Goal: Task Accomplishment & Management: Complete application form

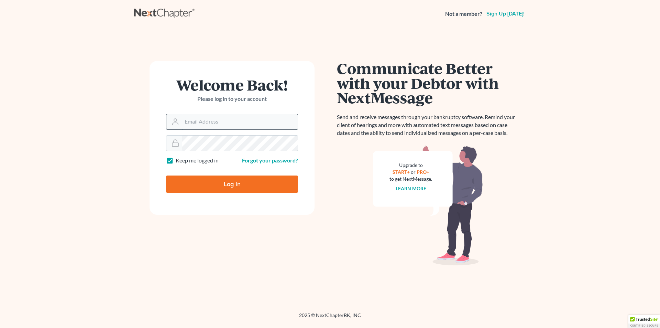
click at [209, 118] on input "Email Address" at bounding box center [240, 121] width 116 height 15
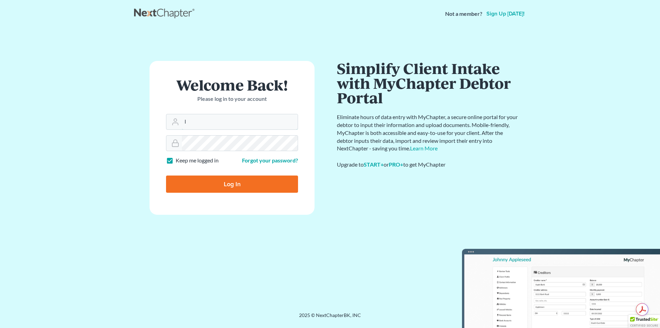
type input "[EMAIL_ADDRESS][DOMAIN_NAME]"
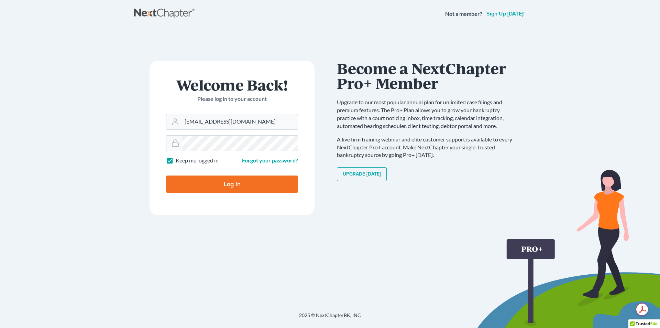
click at [220, 184] on input "Log In" at bounding box center [232, 183] width 132 height 17
type input "Thinking..."
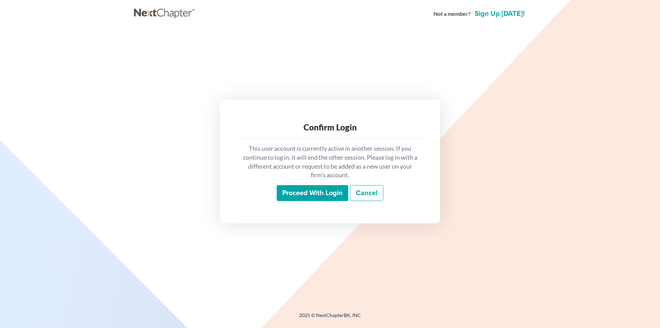
click at [302, 189] on input "Proceed with login" at bounding box center [313, 193] width 72 height 16
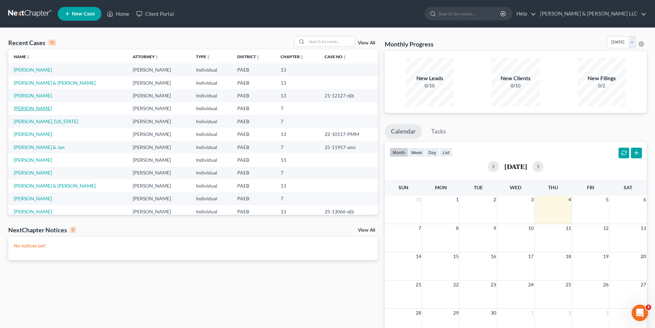
click at [41, 109] on link "[PERSON_NAME]" at bounding box center [33, 108] width 38 height 6
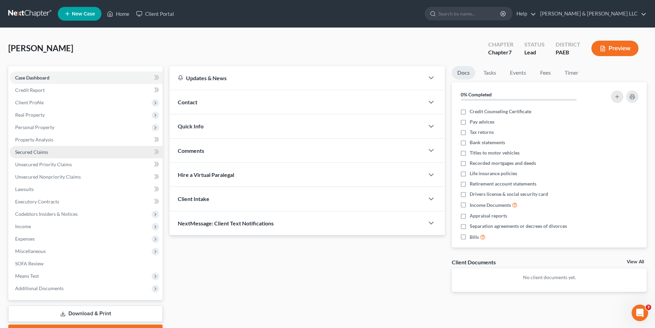
click at [42, 149] on span "Secured Claims" at bounding box center [31, 152] width 33 height 6
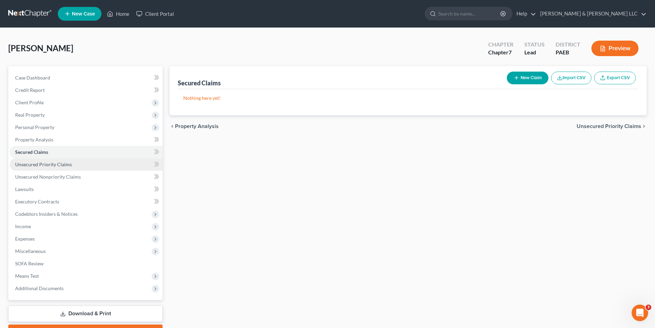
click at [74, 164] on link "Unsecured Priority Claims" at bounding box center [86, 164] width 153 height 12
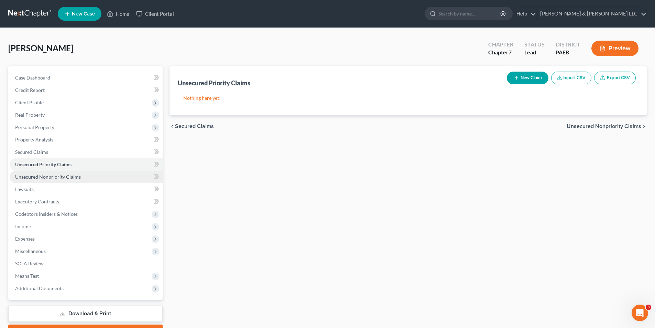
click at [73, 177] on span "Unsecured Nonpriority Claims" at bounding box center [48, 177] width 66 height 6
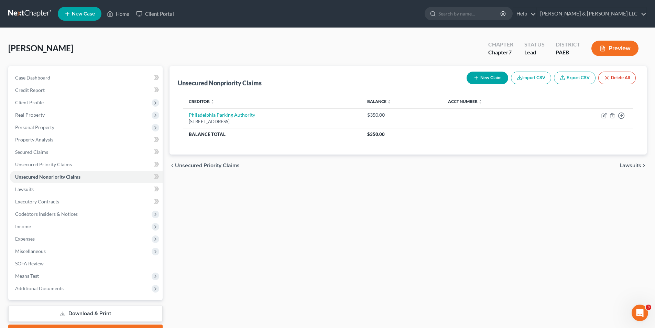
click at [486, 79] on button "New Claim" at bounding box center [488, 78] width 42 height 13
select select "0"
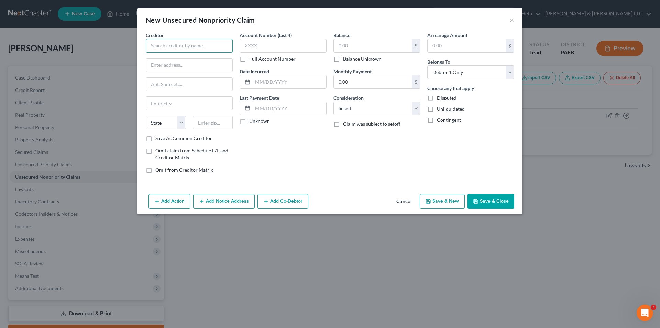
click at [178, 45] on input "text" at bounding box center [189, 46] width 87 height 14
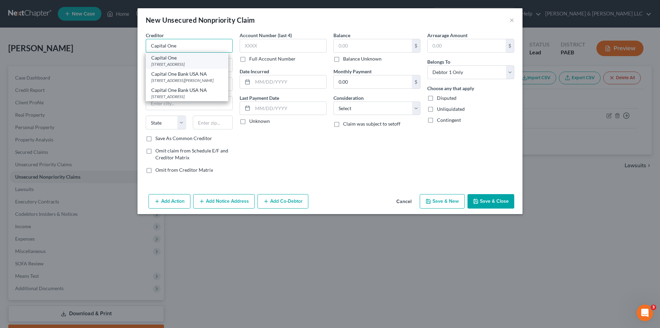
type input "Capital One"
click at [179, 63] on div "PO Box 31293, Salt Lake City, UT 84131" at bounding box center [187, 64] width 72 height 6
type input "PO Box 31293"
type input "Salt Lake City"
select select "46"
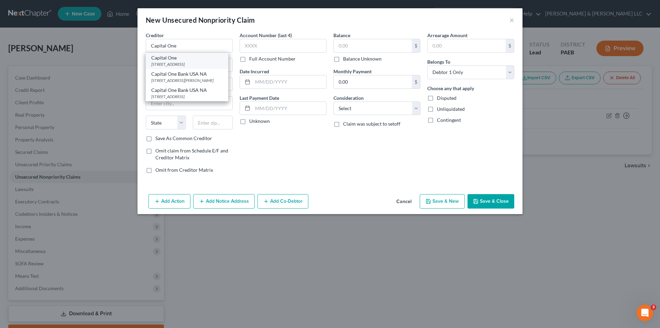
type input "84131"
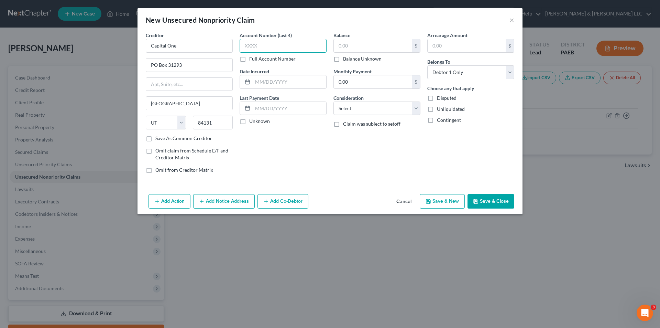
click at [249, 46] on input "text" at bounding box center [283, 46] width 87 height 14
click at [249, 59] on label "Full Account Number" at bounding box center [272, 58] width 46 height 7
click at [252, 59] on input "Full Account Number" at bounding box center [254, 57] width 4 height 4
click at [245, 48] on input "text" at bounding box center [283, 46] width 87 height 14
type input "517805"
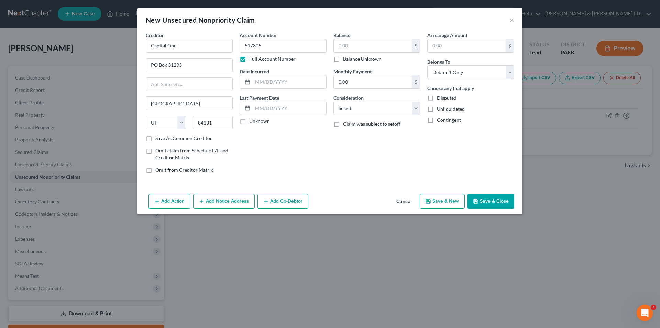
click at [249, 58] on label "Full Account Number" at bounding box center [272, 58] width 46 height 7
click at [252, 58] on input "Full Account Number" at bounding box center [254, 57] width 4 height 4
click at [255, 47] on input "7805" at bounding box center [283, 46] width 87 height 14
click at [249, 59] on label "Full Account Number" at bounding box center [272, 58] width 46 height 7
click at [252, 59] on input "Full Account Number" at bounding box center [254, 57] width 4 height 4
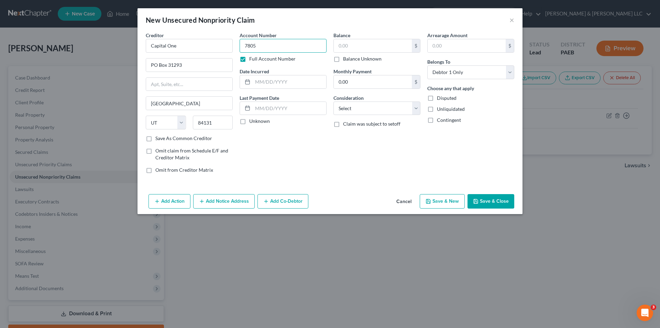
click at [246, 47] on input "7805" at bounding box center [283, 46] width 87 height 14
click at [249, 59] on label "Full Account Number" at bounding box center [272, 58] width 46 height 7
click at [252, 59] on input "Full Account Number" at bounding box center [254, 57] width 4 height 4
drag, startPoint x: 256, startPoint y: 46, endPoint x: 242, endPoint y: 47, distance: 13.8
click at [242, 47] on input "7805" at bounding box center [283, 46] width 87 height 14
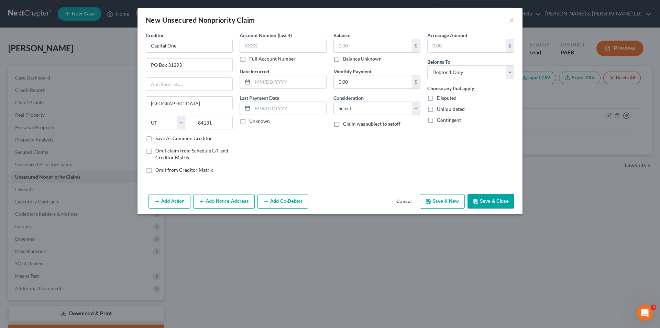
click at [249, 60] on label "Full Account Number" at bounding box center [272, 58] width 46 height 7
click at [252, 60] on input "Full Account Number" at bounding box center [254, 57] width 4 height 4
click at [246, 49] on input "text" at bounding box center [283, 46] width 87 height 14
type input "517805-"
click at [260, 80] on input "text" at bounding box center [290, 81] width 74 height 13
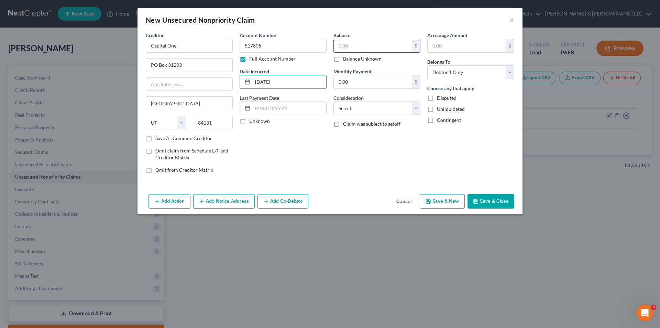
type input "11/02/2021"
click at [347, 46] on input "text" at bounding box center [373, 45] width 78 height 13
type input "298.00"
click at [353, 82] on input "0.00" at bounding box center [373, 81] width 78 height 13
drag, startPoint x: 354, startPoint y: 109, endPoint x: 360, endPoint y: 108, distance: 6.3
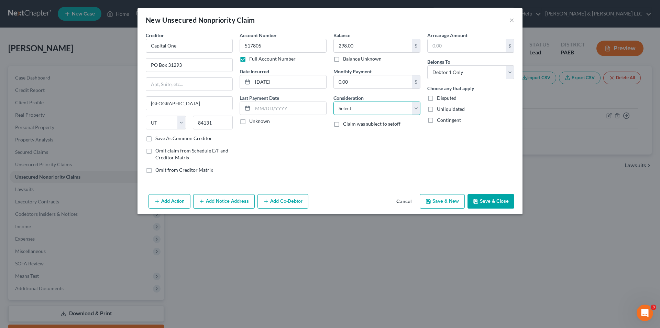
click at [354, 109] on select "Select Cable / Satellite Services Collection Agency Credit Card Debt Debt Couns…" at bounding box center [377, 108] width 87 height 14
select select "2"
click at [334, 101] on select "Select Cable / Satellite Services Collection Agency Credit Card Debt Debt Couns…" at bounding box center [377, 108] width 87 height 14
click at [449, 200] on button "Save & New" at bounding box center [442, 201] width 45 height 14
select select "0"
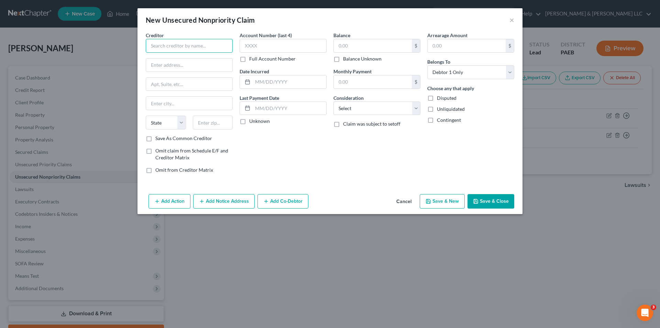
click at [175, 47] on input "text" at bounding box center [189, 46] width 87 height 14
type input "Citicards CBNA"
click at [166, 57] on div "Citicards CBNA" at bounding box center [187, 57] width 72 height 7
type input "PO Box 6241"
type input "Sioux Falls"
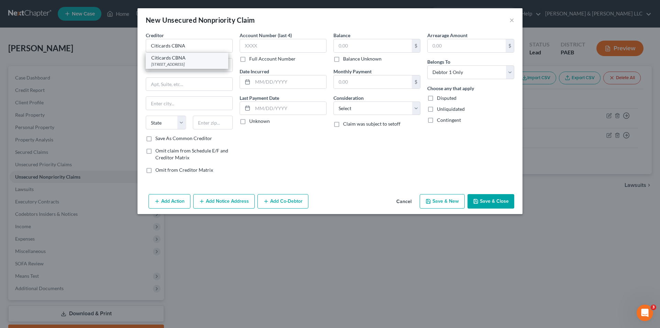
select select "43"
type input "57117"
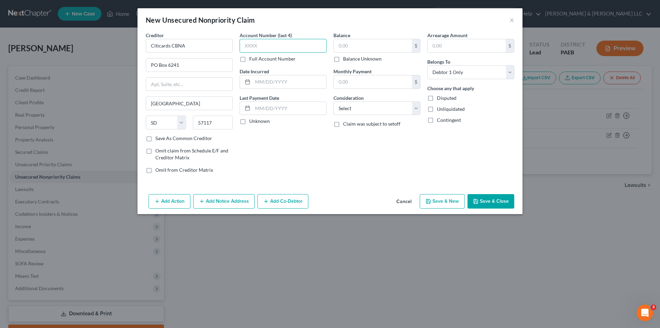
click at [253, 47] on input "text" at bounding box center [283, 46] width 87 height 14
click at [249, 59] on label "Full Account Number" at bounding box center [272, 58] width 46 height 7
click at [252, 59] on input "Full Account Number" at bounding box center [254, 57] width 4 height 4
click at [248, 46] on input "text" at bounding box center [283, 46] width 87 height 14
type input "542418-"
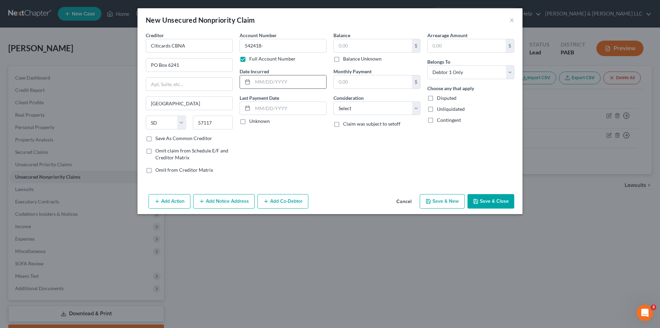
click at [261, 80] on input "text" at bounding box center [290, 81] width 74 height 13
type input "08/15/2023"
click at [339, 45] on input "text" at bounding box center [373, 45] width 78 height 13
type input "7,389.00"
click at [360, 110] on select "Select Cable / Satellite Services Collection Agency Credit Card Debt Debt Couns…" at bounding box center [377, 108] width 87 height 14
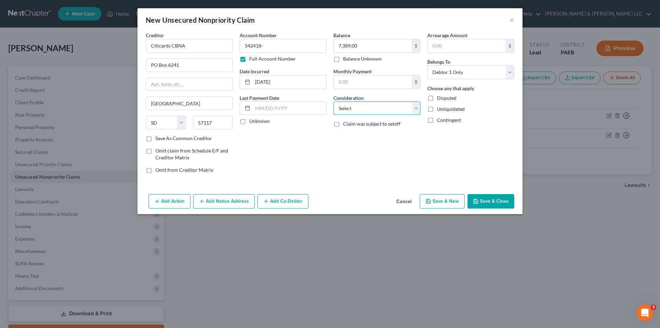
select select "2"
click at [334, 101] on select "Select Cable / Satellite Services Collection Agency Credit Card Debt Debt Couns…" at bounding box center [377, 108] width 87 height 14
click at [451, 202] on button "Save & New" at bounding box center [442, 201] width 45 height 14
select select "0"
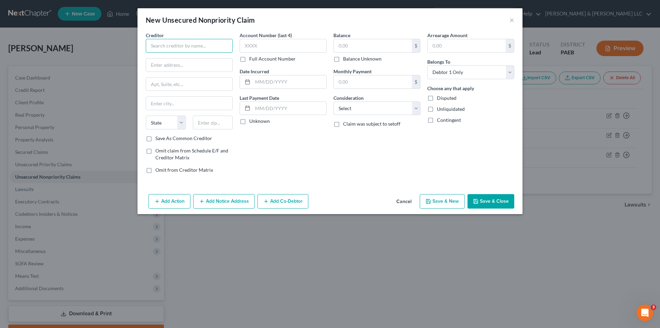
click at [163, 43] on input "text" at bounding box center [189, 46] width 87 height 14
type input "d"
click at [179, 63] on div "PO Box 30943, Salt Lake City, UT 84130-0943" at bounding box center [187, 64] width 72 height 6
type input "Discover Bank"
type input "PO Box 30943"
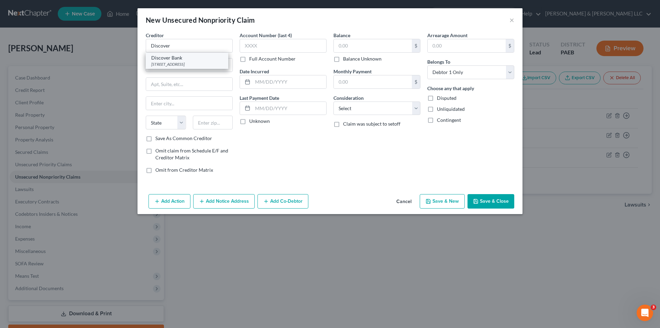
type input "Salt Lake City"
select select "46"
type input "84130-0943"
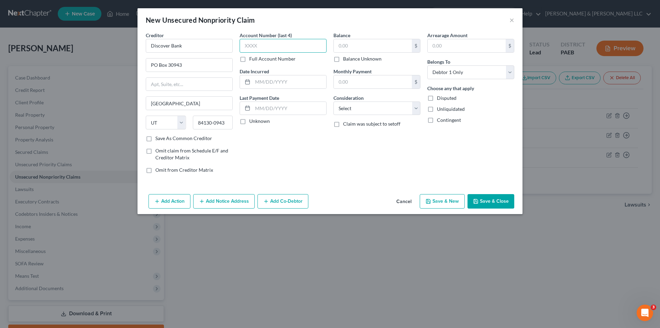
click at [258, 45] on input "text" at bounding box center [283, 46] width 87 height 14
click at [249, 59] on label "Full Account Number" at bounding box center [272, 58] width 46 height 7
click at [252, 59] on input "Full Account Number" at bounding box center [254, 57] width 4 height 4
click at [247, 48] on input "text" at bounding box center [283, 46] width 87 height 14
type input "601100-"
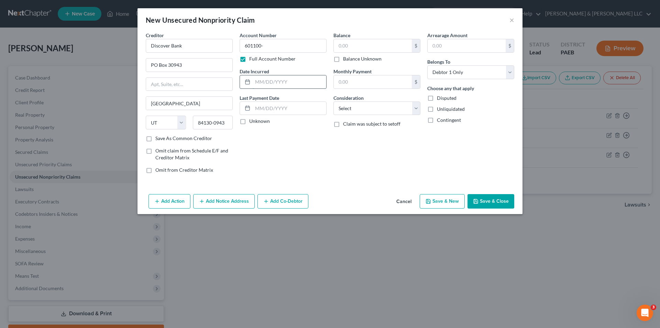
click at [261, 80] on input "text" at bounding box center [290, 81] width 74 height 13
type input "12/08/2022"
click at [349, 48] on input "text" at bounding box center [373, 45] width 78 height 13
type input "3,692.00"
click at [417, 110] on select "Select Cable / Satellite Services Collection Agency Credit Card Debt Debt Couns…" at bounding box center [377, 108] width 87 height 14
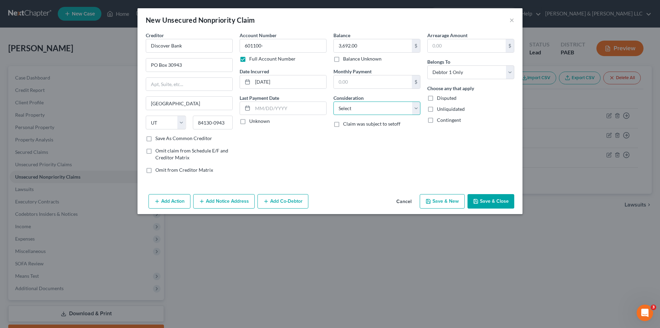
select select "2"
click at [334, 101] on select "Select Cable / Satellite Services Collection Agency Credit Card Debt Debt Couns…" at bounding box center [377, 108] width 87 height 14
click at [445, 201] on button "Save & New" at bounding box center [442, 201] width 45 height 14
select select "0"
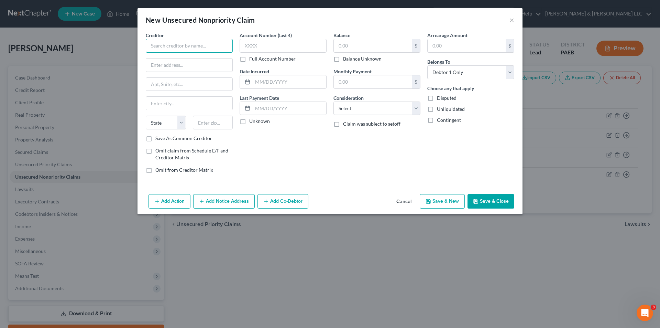
click at [163, 49] on input "text" at bounding box center [189, 46] width 87 height 14
click at [165, 65] on div "301 N Walnut St Floor 09, Wilmington, DE 19801" at bounding box center [187, 64] width 72 height 6
type input "JPMCB - Card Services"
type input "301 N Walnut St"
type input "Floor 09"
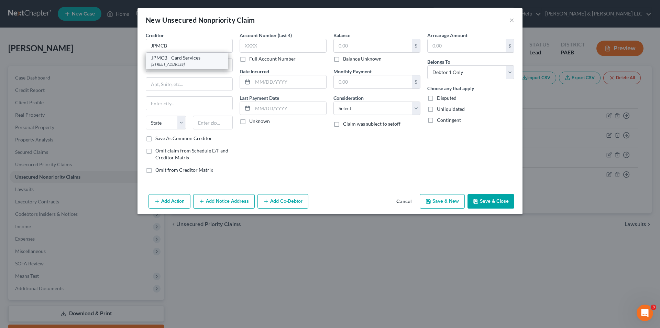
type input "Wilmington"
select select "7"
type input "19801"
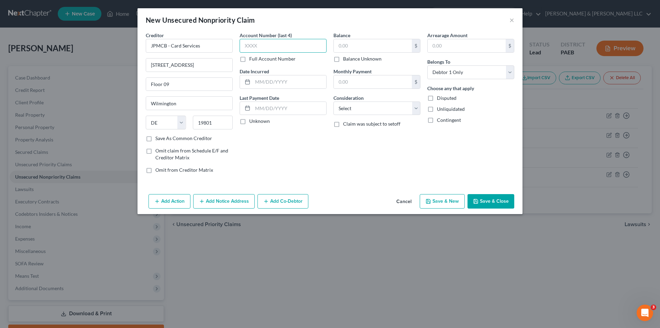
click at [269, 47] on input "text" at bounding box center [283, 46] width 87 height 14
click at [249, 58] on label "Full Account Number" at bounding box center [272, 58] width 46 height 7
click at [252, 58] on input "Full Account Number" at bounding box center [254, 57] width 4 height 4
click at [247, 46] on input "text" at bounding box center [283, 46] width 87 height 14
type input "-426684"
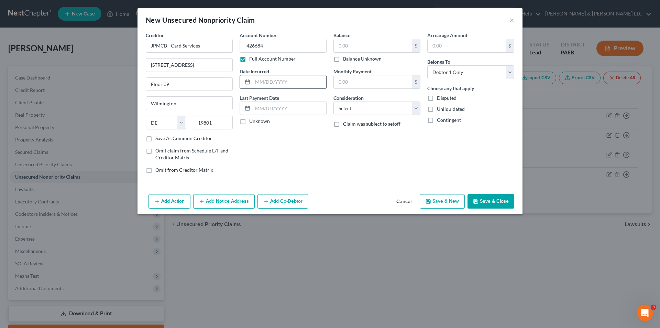
click at [262, 84] on input "text" at bounding box center [290, 81] width 74 height 13
type input "12/08/2022"
click at [351, 45] on input "text" at bounding box center [373, 45] width 78 height 13
type input "3,943.00"
click at [364, 112] on select "Select Cable / Satellite Services Collection Agency Credit Card Debt Debt Couns…" at bounding box center [377, 108] width 87 height 14
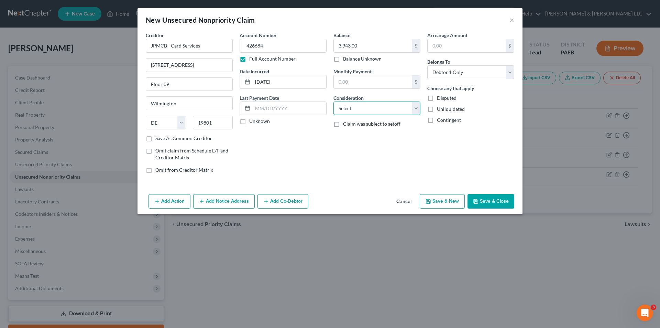
select select "2"
click at [334, 101] on select "Select Cable / Satellite Services Collection Agency Credit Card Debt Debt Couns…" at bounding box center [377, 108] width 87 height 14
click at [486, 200] on button "Save & Close" at bounding box center [491, 201] width 47 height 14
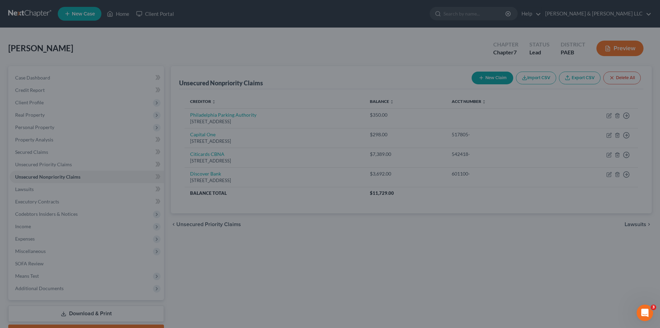
type input "0.00"
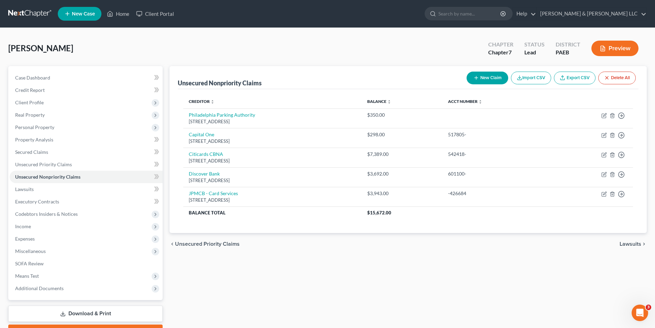
click at [483, 73] on button "New Claim" at bounding box center [488, 78] width 42 height 13
select select "0"
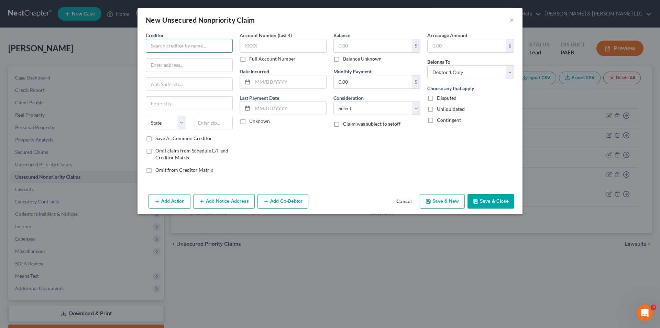
click at [172, 41] on input "text" at bounding box center [189, 46] width 87 height 14
type input "Navy Federal Credit Union"
click at [158, 62] on input "text" at bounding box center [189, 64] width 86 height 13
type input "PO Box 3700"
click at [158, 105] on input "text" at bounding box center [189, 103] width 86 height 13
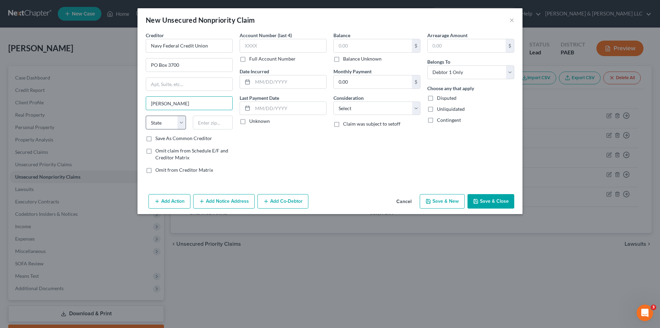
type input "Merrifield"
click at [178, 122] on select "State AL AK AR AZ CA CO CT DE DC FL GA GU HI ID IL IN IA KS KY LA ME MD MA MI M…" at bounding box center [166, 123] width 40 height 14
select select "48"
click at [146, 116] on select "State AL AK AR AZ CA CO CT DE DC FL GA GU HI ID IL IN IA KS KY LA ME MD MA MI M…" at bounding box center [166, 123] width 40 height 14
click at [204, 125] on input "text" at bounding box center [213, 123] width 40 height 14
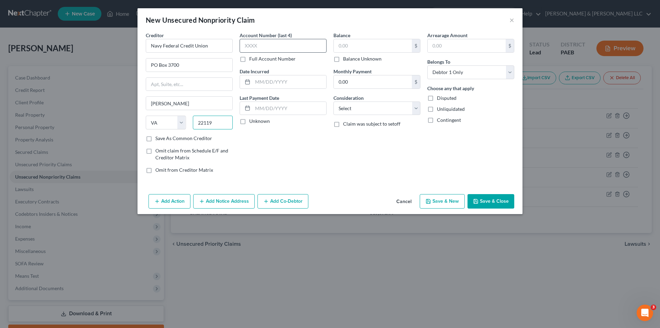
type input "22119"
click at [255, 46] on input "text" at bounding box center [283, 46] width 87 height 14
click at [249, 57] on label "Full Account Number" at bounding box center [272, 58] width 46 height 7
click at [252, 57] on input "Full Account Number" at bounding box center [254, 57] width 4 height 4
click at [246, 47] on input "text" at bounding box center [283, 46] width 87 height 14
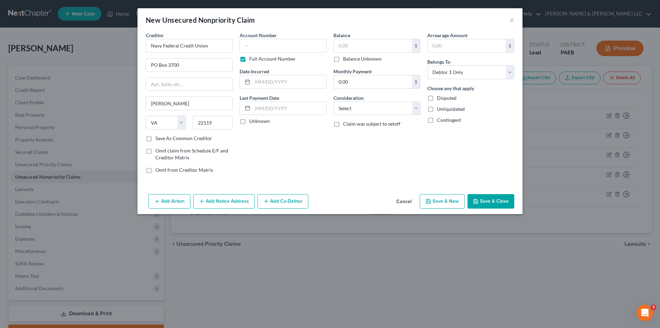
click at [249, 58] on label "Full Account Number" at bounding box center [272, 58] width 46 height 7
click at [252, 58] on input "Full Account Number" at bounding box center [254, 57] width 4 height 4
click at [258, 81] on input "text" at bounding box center [290, 81] width 74 height 13
type input "12/08/2022"
click at [344, 43] on input "text" at bounding box center [373, 45] width 78 height 13
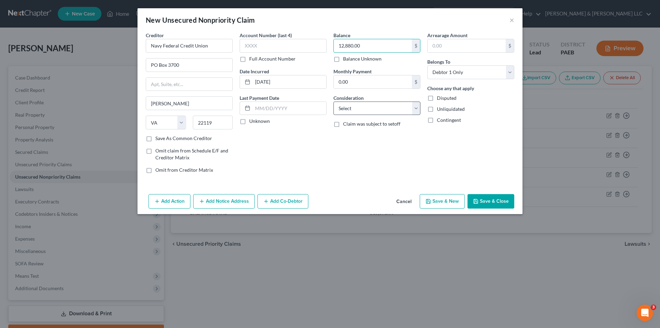
type input "12,880.00"
click at [375, 107] on select "Select Cable / Satellite Services Collection Agency Credit Card Debt Debt Couns…" at bounding box center [377, 108] width 87 height 14
select select "2"
click at [334, 101] on select "Select Cable / Satellite Services Collection Agency Credit Card Debt Debt Couns…" at bounding box center [377, 108] width 87 height 14
click at [454, 201] on button "Save & New" at bounding box center [442, 201] width 45 height 14
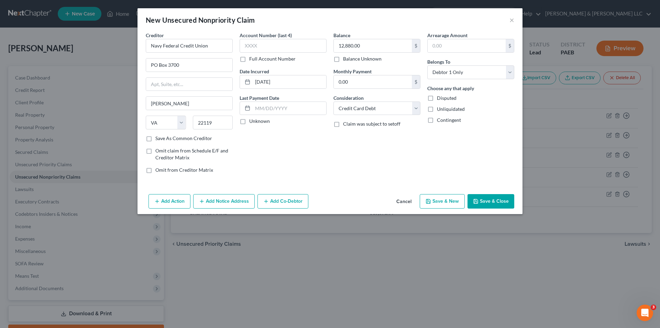
select select "0"
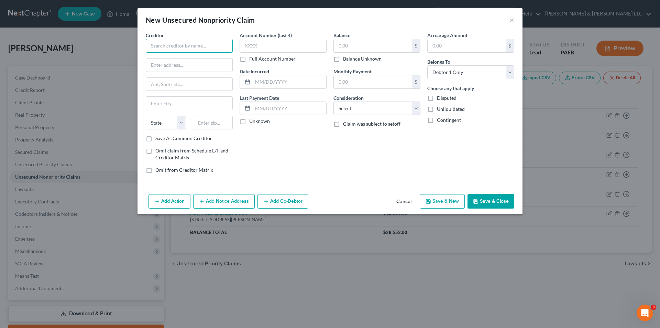
click at [170, 48] on input "text" at bounding box center [189, 46] width 87 height 14
type input "Navy Federal Credit Union"
click at [168, 63] on input "text" at bounding box center [189, 64] width 86 height 13
type input "PO Box 3700"
click at [172, 101] on input "text" at bounding box center [189, 103] width 86 height 13
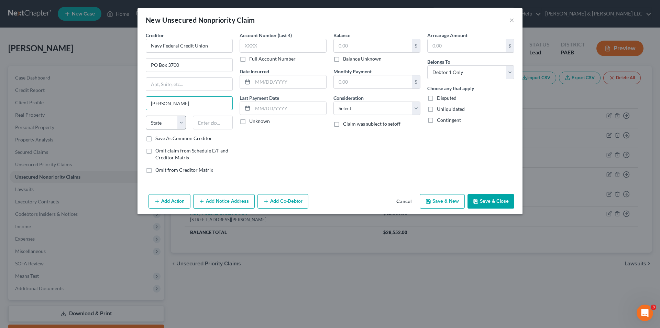
type input "Merrifield"
click at [169, 121] on select "State AL AK AR AZ CA CO CT DE DC FL GA GU HI ID IL IN IA KS KY LA ME MD MA MI M…" at bounding box center [166, 123] width 40 height 14
select select "48"
click at [146, 116] on select "State AL AK AR AZ CA CO CT DE DC FL GA GU HI ID IL IN IA KS KY LA ME MD MA MI M…" at bounding box center [166, 123] width 40 height 14
click at [201, 127] on input "text" at bounding box center [213, 123] width 40 height 14
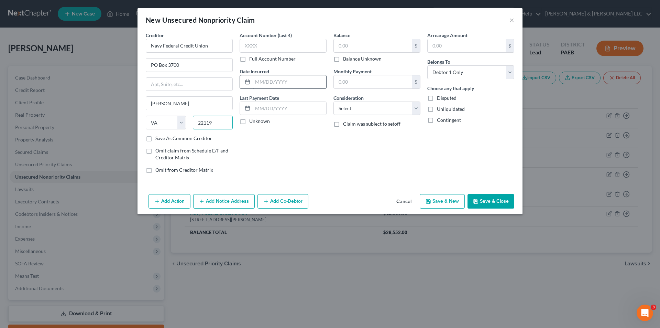
type input "22119"
click at [269, 82] on input "text" at bounding box center [290, 81] width 74 height 13
type input "11/02/2021"
click at [340, 45] on input "text" at bounding box center [373, 45] width 78 height 13
type input "9,545.00"
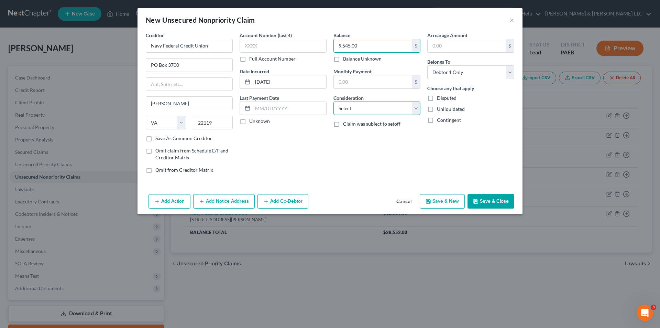
click at [370, 109] on select "Select Cable / Satellite Services Collection Agency Credit Card Debt Debt Couns…" at bounding box center [377, 108] width 87 height 14
select select "2"
click at [334, 101] on select "Select Cable / Satellite Services Collection Agency Credit Card Debt Debt Couns…" at bounding box center [377, 108] width 87 height 14
click at [448, 199] on button "Save & New" at bounding box center [442, 201] width 45 height 14
select select "0"
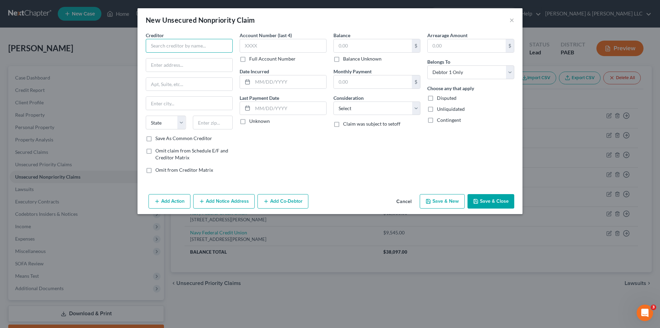
click at [174, 44] on input "text" at bounding box center [189, 46] width 87 height 14
type input "Credit Collection Services/ Progressive"
click at [155, 66] on input "text" at bounding box center [189, 64] width 86 height 13
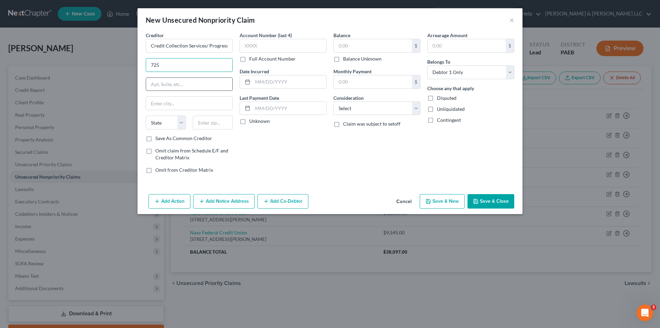
type input "725 Canton St."
click at [187, 101] on input "text" at bounding box center [189, 103] width 86 height 13
type input "Norwood"
click at [168, 119] on select "State AL AK AR AZ CA CO CT DE DC FL GA GU HI ID IL IN IA KS KY LA ME MD MA MI M…" at bounding box center [166, 123] width 40 height 14
select select "22"
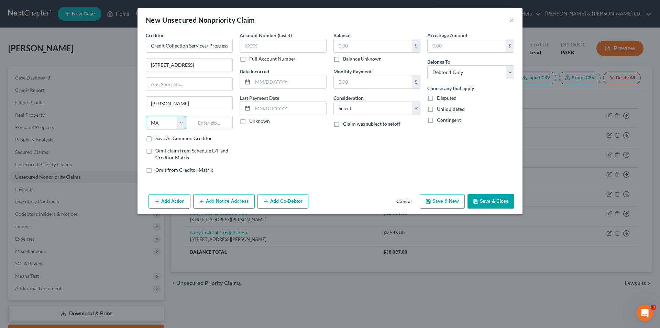
click at [146, 116] on select "State AL AK AR AZ CA CO CT DE DC FL GA GU HI ID IL IN IA KS KY LA ME MD MA MI M…" at bounding box center [166, 123] width 40 height 14
click at [204, 128] on input "text" at bounding box center [213, 123] width 40 height 14
type input "02062"
click at [249, 59] on label "Full Account Number" at bounding box center [272, 58] width 46 height 7
click at [252, 59] on input "Full Account Number" at bounding box center [254, 57] width 4 height 4
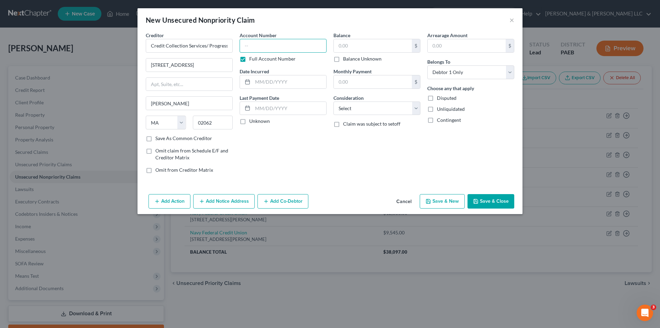
click at [250, 46] on input "text" at bounding box center [283, 46] width 87 height 14
type input "121310-"
click at [271, 77] on input "text" at bounding box center [290, 81] width 74 height 13
type input "11/18/2024"
click at [348, 44] on input "text" at bounding box center [373, 45] width 78 height 13
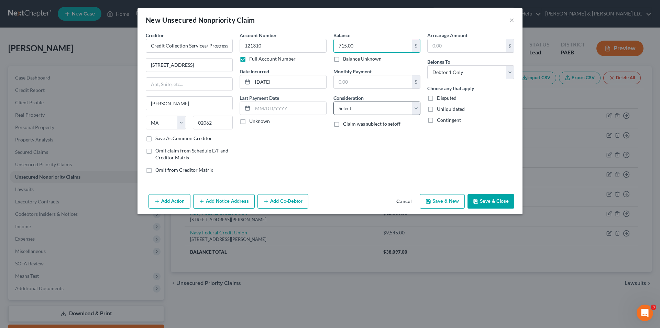
type input "715.00"
click at [415, 108] on select "Select Cable / Satellite Services Collection Agency Credit Card Debt Debt Couns…" at bounding box center [377, 108] width 87 height 14
select select "1"
click at [334, 101] on select "Select Cable / Satellite Services Collection Agency Credit Card Debt Debt Couns…" at bounding box center [377, 108] width 87 height 14
click at [201, 201] on line "button" at bounding box center [201, 201] width 3 height 0
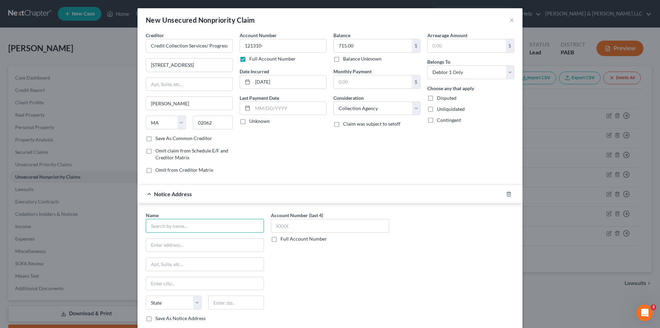
click at [183, 223] on input "text" at bounding box center [205, 226] width 118 height 14
click at [179, 242] on input "text" at bounding box center [205, 244] width 118 height 13
type input "Progressive"
click at [177, 231] on input "Progressive" at bounding box center [205, 226] width 118 height 14
click at [507, 193] on icon "button" at bounding box center [508, 194] width 3 height 4
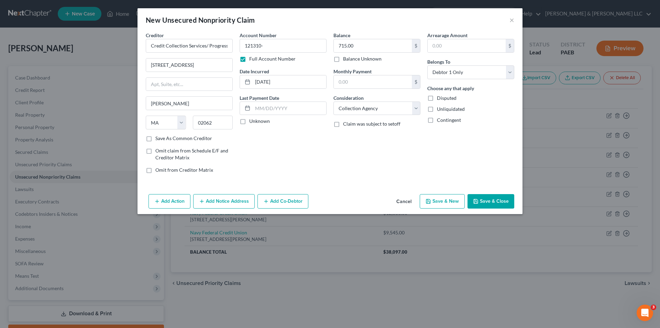
click at [430, 200] on icon "button" at bounding box center [428, 201] width 4 height 4
select select "0"
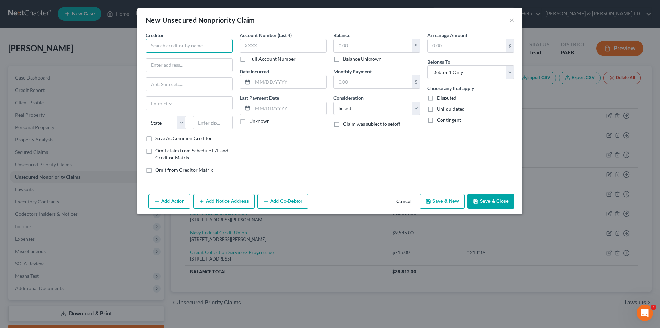
click at [172, 49] on input "text" at bounding box center [189, 46] width 87 height 14
click at [512, 19] on button "×" at bounding box center [512, 20] width 5 height 8
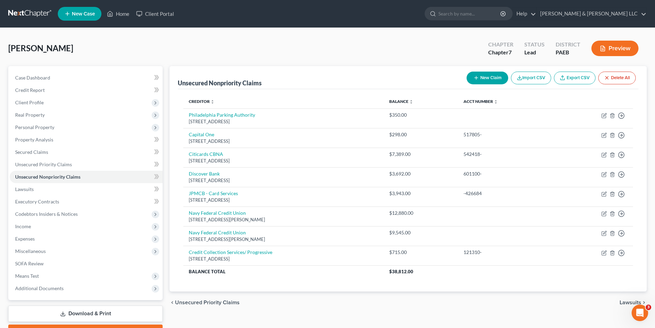
click at [495, 77] on button "New Claim" at bounding box center [488, 78] width 42 height 13
select select "0"
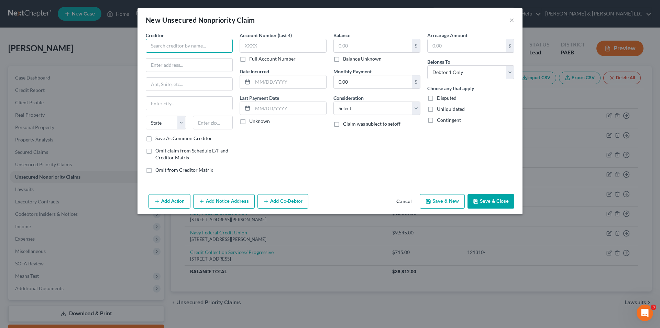
click at [181, 47] on input "text" at bounding box center [189, 46] width 87 height 14
type input "Department of Education/Aidvantage"
click at [170, 67] on input "text" at bounding box center [189, 64] width 86 height 13
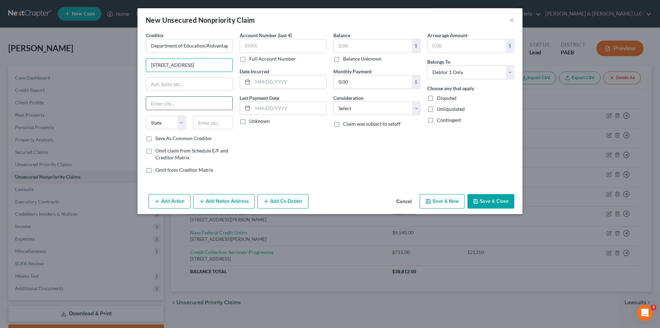
type input "1600 Tyson Boulevard"
click at [154, 102] on input "text" at bounding box center [189, 103] width 86 height 13
type input "St McLean"
click at [170, 122] on select "State AL AK AR AZ CA CO CT DE DC FL GA GU HI ID IL IN IA KS KY LA ME MD MA MI M…" at bounding box center [166, 123] width 40 height 14
select select "48"
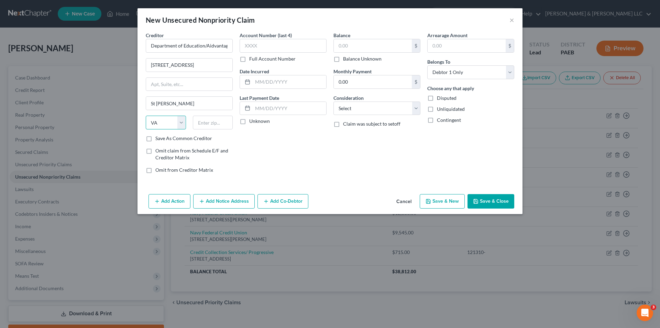
click at [146, 116] on select "State AL AK AR AZ CA CO CT DE DC FL GA GU HI ID IL IN IA KS KY LA ME MD MA MI M…" at bounding box center [166, 123] width 40 height 14
click at [207, 125] on input "text" at bounding box center [213, 123] width 40 height 14
type input "75403"
click at [187, 105] on input "St McLean" at bounding box center [189, 103] width 86 height 13
type input "Greenville"
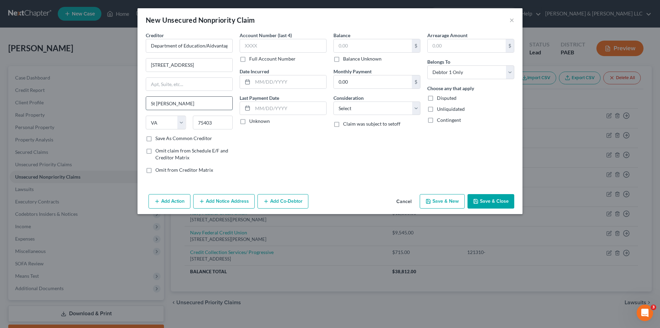
select select "45"
drag, startPoint x: 182, startPoint y: 101, endPoint x: 144, endPoint y: 105, distance: 38.0
click at [144, 104] on div "Creditor * Department of Education/Aidvantage 1600 Tyson Boulevard Greenville S…" at bounding box center [189, 105] width 94 height 147
type input "McLean"
click at [160, 123] on select "State AL AK AR AZ CA CO CT DE DC FL GA GU HI ID IL IN IA KS KY LA ME MD MA MI M…" at bounding box center [166, 123] width 40 height 14
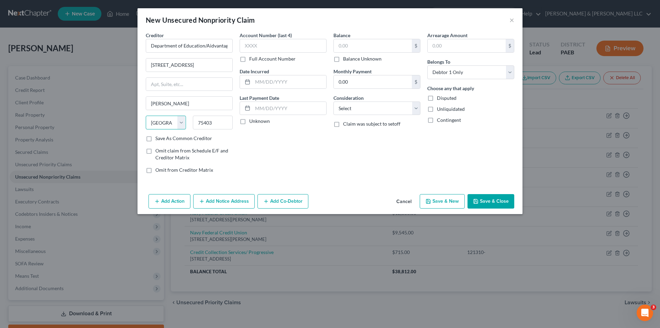
select select "48"
click at [146, 116] on select "State AL AK AR AZ CA CO CT DE DC FL GA GU HI ID IL IN IA KS KY LA ME MD MA MI M…" at bounding box center [166, 123] width 40 height 14
click at [246, 152] on div "Account Number (last 4) Full Account Number Date Incurred Last Payment Date Unk…" at bounding box center [283, 105] width 94 height 147
click at [250, 44] on input "text" at bounding box center [283, 46] width 87 height 14
click at [249, 59] on label "Full Account Number" at bounding box center [272, 58] width 46 height 7
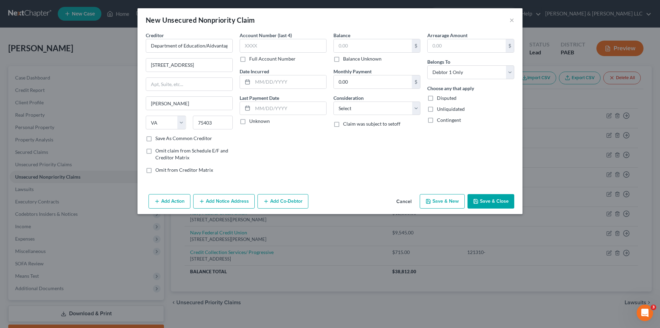
click at [252, 59] on input "Full Account Number" at bounding box center [254, 57] width 4 height 4
click at [246, 45] on input "text" at bounding box center [283, 46] width 87 height 14
type input "907658-"
click at [261, 84] on input "text" at bounding box center [290, 81] width 74 height 13
type input "03/06/2021"
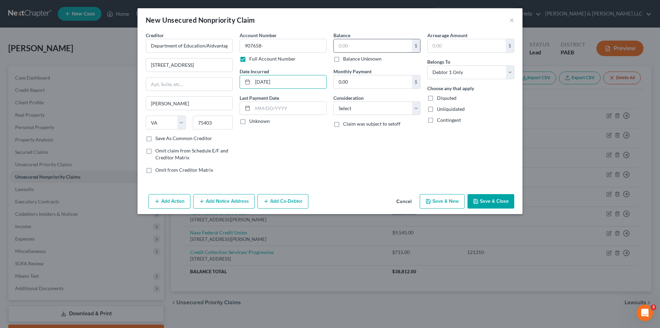
click at [340, 47] on input "text" at bounding box center [373, 45] width 78 height 13
type input "1,748.00"
click at [417, 108] on select "Select Cable / Satellite Services Collection Agency Credit Card Debt Debt Couns…" at bounding box center [377, 108] width 87 height 14
select select "17"
click at [334, 101] on select "Select Cable / Satellite Services Collection Agency Credit Card Debt Debt Couns…" at bounding box center [377, 108] width 87 height 14
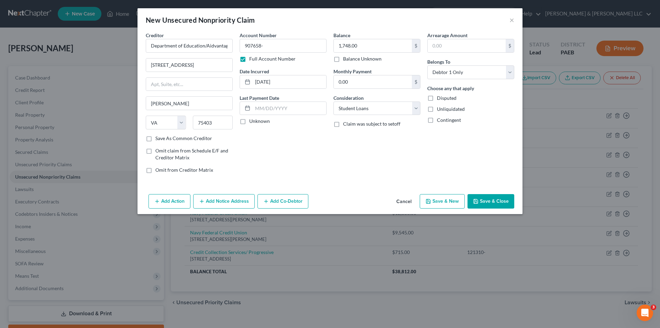
click at [448, 199] on button "Save & New" at bounding box center [442, 201] width 45 height 14
select select "0"
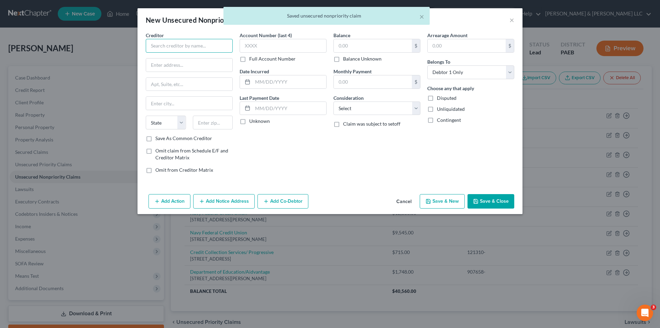
click at [182, 46] on input "text" at bounding box center [189, 46] width 87 height 14
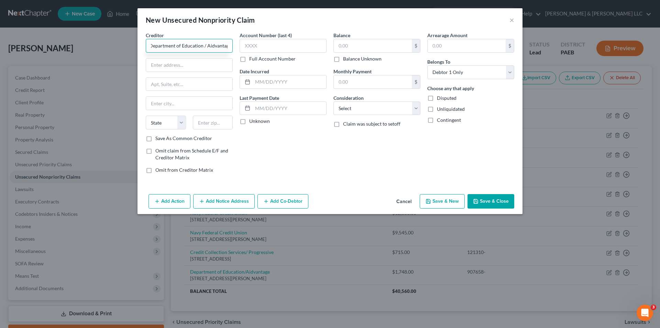
scroll to position [0, 4]
type input "Department of Education / Aidvantage"
click at [175, 68] on input "text" at bounding box center [189, 64] width 86 height 13
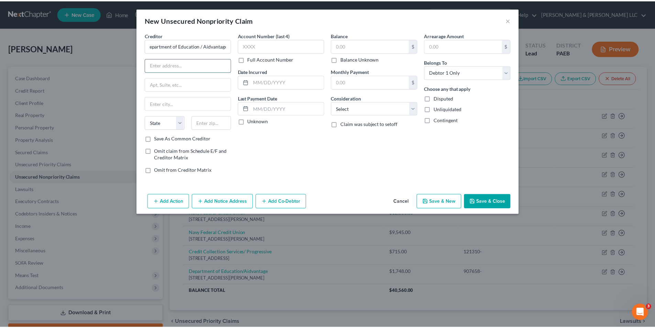
scroll to position [0, 0]
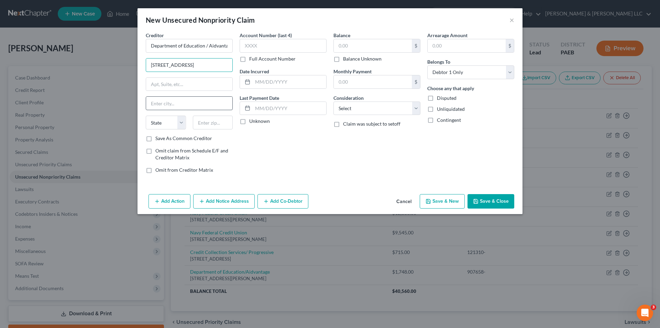
type input "1600 Tyson Boulevard"
click at [177, 102] on input "text" at bounding box center [189, 103] width 86 height 13
type input "McLean"
click at [176, 121] on select "State AL AK AR AZ CA CO CT DE DC FL GA GU HI ID IL IN IA KS KY LA ME MD MA MI M…" at bounding box center [166, 123] width 40 height 14
select select "48"
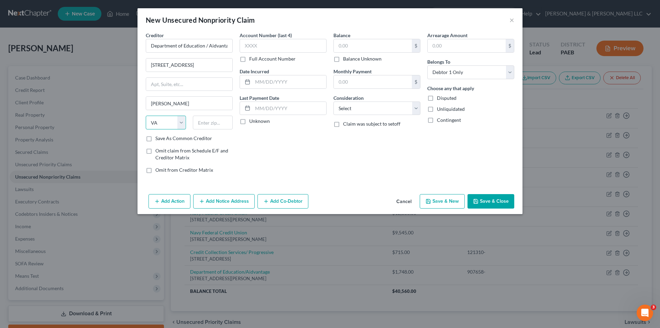
click at [146, 116] on select "State AL AK AR AZ CA CO CT DE DC FL GA GU HI ID IL IN IA KS KY LA ME MD MA MI M…" at bounding box center [166, 123] width 40 height 14
click at [200, 124] on input "text" at bounding box center [213, 123] width 40 height 14
type input "75403"
click at [245, 43] on input "text" at bounding box center [283, 46] width 87 height 14
type input "Greenville"
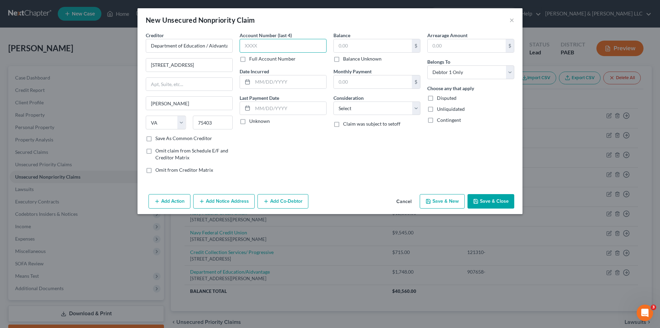
select select "45"
click at [249, 58] on label "Full Account Number" at bounding box center [272, 58] width 46 height 7
click at [252, 58] on input "Full Account Number" at bounding box center [254, 57] width 4 height 4
click at [248, 46] on input "text" at bounding box center [283, 46] width 87 height 14
type input "907658-"
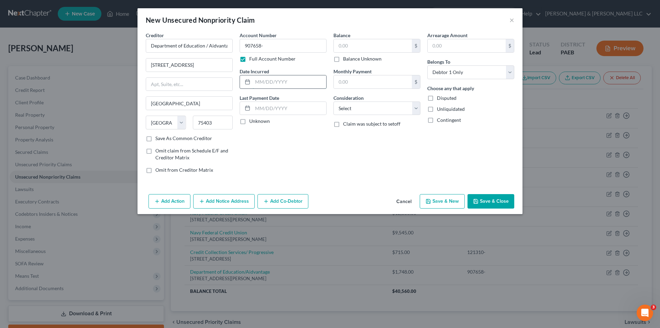
click at [273, 84] on input "text" at bounding box center [290, 81] width 74 height 13
type input "03/03/2022"
click at [348, 41] on input "text" at bounding box center [373, 45] width 78 height 13
type input "4,697.00"
click at [416, 109] on select "Select Cable / Satellite Services Collection Agency Credit Card Debt Debt Couns…" at bounding box center [377, 108] width 87 height 14
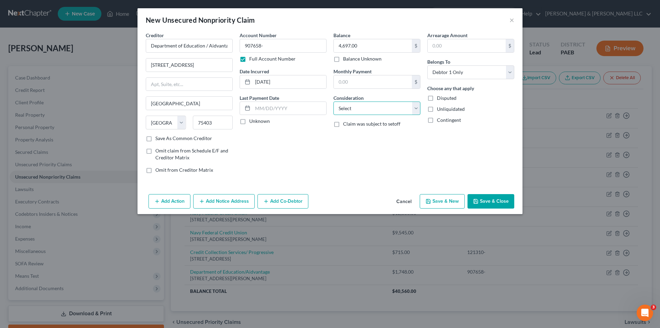
select select "17"
click at [334, 101] on select "Select Cable / Satellite Services Collection Agency Credit Card Debt Debt Couns…" at bounding box center [377, 108] width 87 height 14
click at [442, 203] on button "Save & New" at bounding box center [442, 201] width 45 height 14
select select "0"
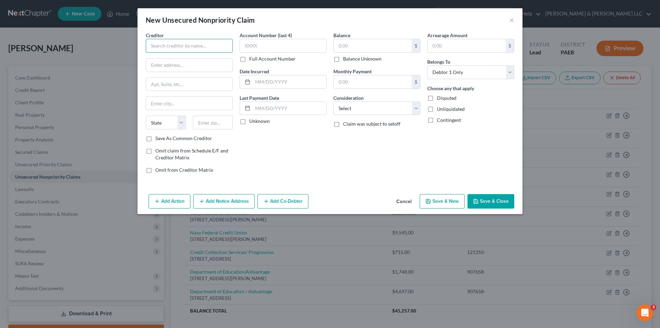
click at [157, 49] on input "text" at bounding box center [189, 46] width 87 height 14
type input "Department of Education"
click at [161, 67] on input "text" at bounding box center [189, 64] width 86 height 13
type input "1600 Tyson Boulevard"
click at [166, 105] on input "text" at bounding box center [189, 103] width 86 height 13
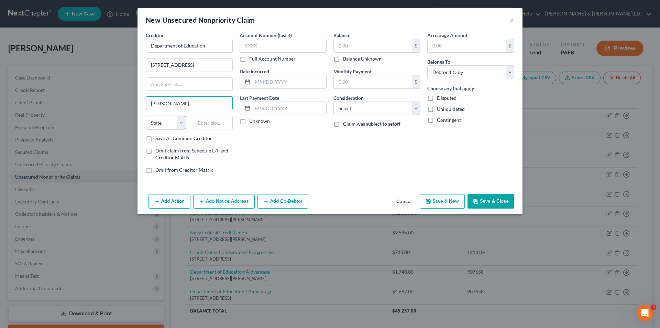
type input "McLean"
click at [173, 127] on select "State AL AK AR AZ CA CO CT DE DC FL GA GU HI ID IL IN IA KS KY LA ME MD MA MI M…" at bounding box center [166, 123] width 40 height 14
select select "48"
click at [146, 116] on select "State AL AK AR AZ CA CO CT DE DC FL GA GU HI ID IL IN IA KS KY LA ME MD MA MI M…" at bounding box center [166, 123] width 40 height 14
click at [205, 123] on input "text" at bounding box center [213, 123] width 40 height 14
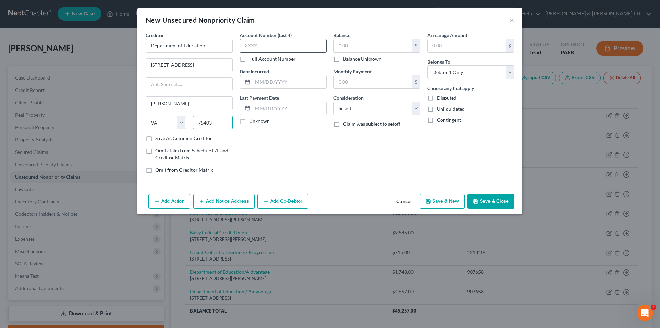
type input "75403"
type input "Greenville"
select select "45"
click at [253, 45] on input "text" at bounding box center [283, 46] width 87 height 14
click at [249, 58] on label "Full Account Number" at bounding box center [272, 58] width 46 height 7
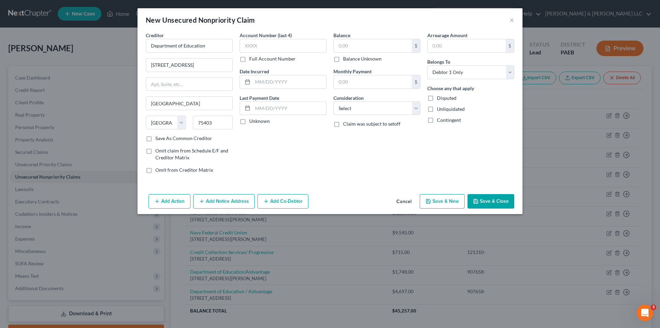
click at [252, 58] on input "Full Account Number" at bounding box center [254, 57] width 4 height 4
click at [246, 48] on input "text" at bounding box center [283, 46] width 87 height 14
type input "907658-"
click at [261, 79] on input "text" at bounding box center [290, 81] width 74 height 13
type input "03/06/2021"
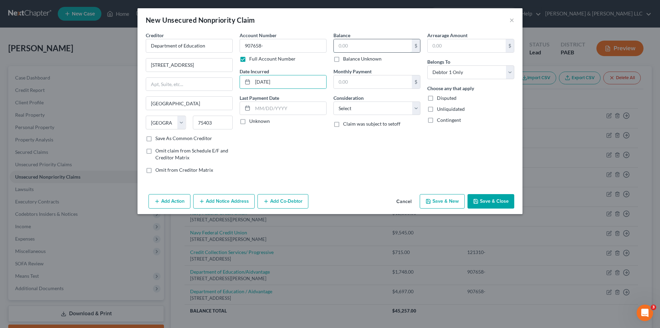
click at [355, 48] on input "text" at bounding box center [373, 45] width 78 height 13
type input "3,635.00"
click at [366, 103] on select "Select Cable / Satellite Services Collection Agency Credit Card Debt Debt Couns…" at bounding box center [377, 108] width 87 height 14
select select "17"
click at [334, 101] on select "Select Cable / Satellite Services Collection Agency Credit Card Debt Debt Couns…" at bounding box center [377, 108] width 87 height 14
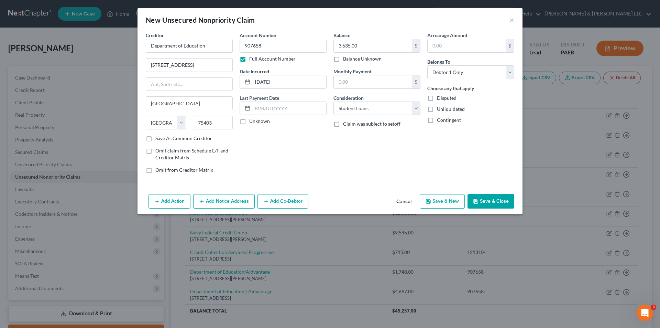
click at [481, 199] on button "Save & Close" at bounding box center [491, 201] width 47 height 14
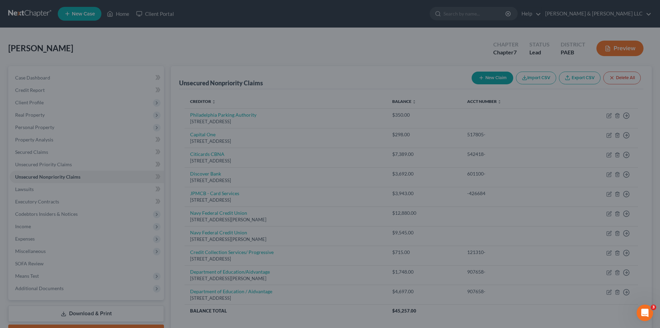
type input "0.00"
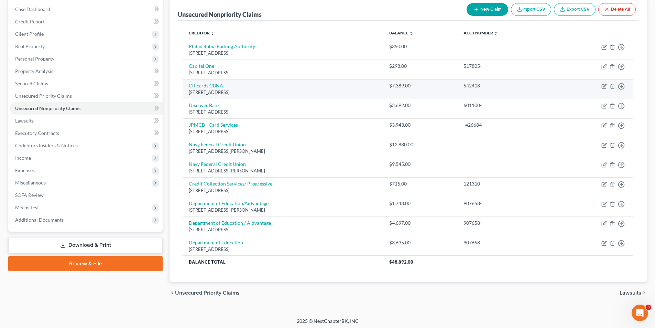
scroll to position [69, 0]
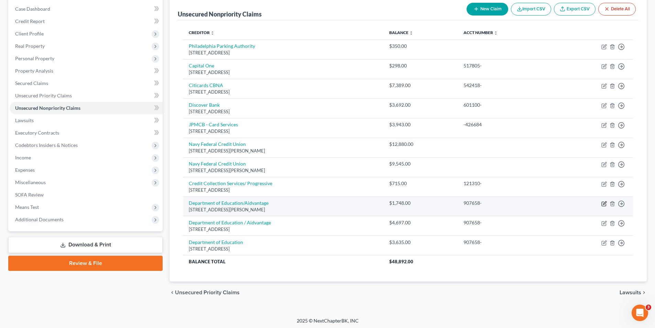
click at [606, 202] on icon "button" at bounding box center [604, 204] width 6 height 6
select select "48"
select select "17"
select select "0"
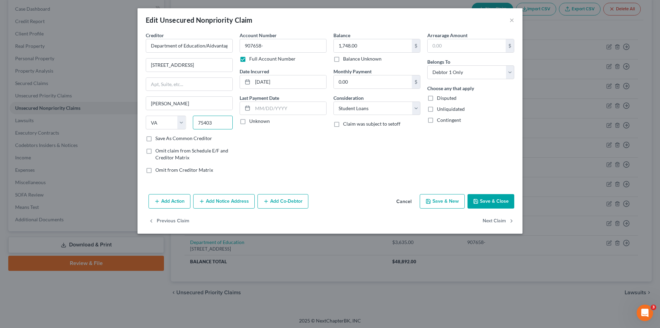
drag, startPoint x: 217, startPoint y: 124, endPoint x: 192, endPoint y: 123, distance: 25.1
click at [192, 123] on div "75403" at bounding box center [212, 123] width 47 height 14
type input "22102"
click at [166, 83] on input "text" at bounding box center [189, 84] width 86 height 13
type input "Suite 1400"
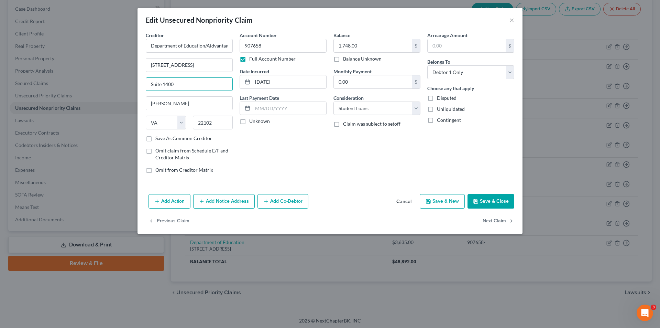
click at [476, 198] on button "Save & Close" at bounding box center [491, 201] width 47 height 14
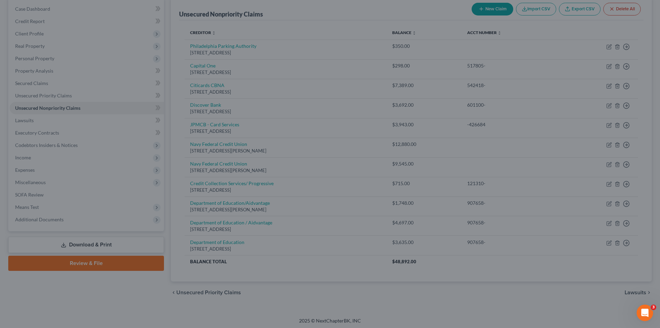
type input "0"
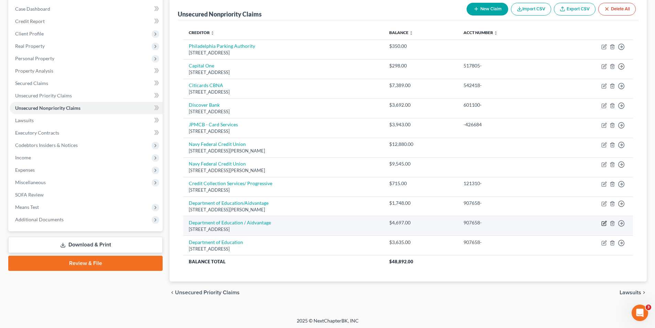
click at [603, 225] on icon "button" at bounding box center [604, 223] width 6 height 6
select select "45"
select select "17"
select select "0"
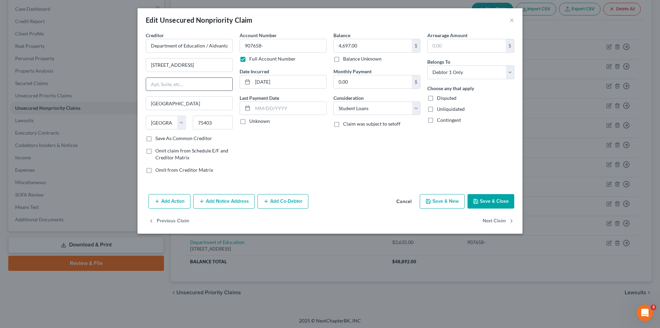
click at [179, 88] on input "text" at bounding box center [189, 84] width 86 height 13
type input "Suite 1400"
drag, startPoint x: 164, startPoint y: 105, endPoint x: 137, endPoint y: 106, distance: 27.2
click at [138, 106] on div "Creditor * Department of Education / Aidvantage 1600 Tyson Boulevard Suite 1400…" at bounding box center [330, 112] width 385 height 160
type input "McLean"
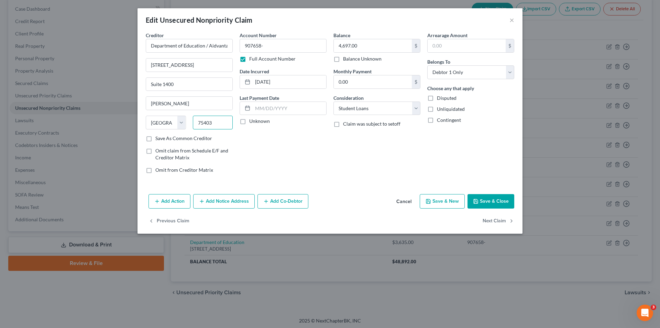
drag, startPoint x: 211, startPoint y: 123, endPoint x: 196, endPoint y: 123, distance: 15.1
click at [196, 123] on input "75403" at bounding box center [213, 123] width 40 height 14
type input "22102"
click at [169, 122] on select "State AL AK AR AZ CA CO CT DE DC FL GA GU HI ID IL IN IA KS KY LA ME MD MA MI M…" at bounding box center [166, 123] width 40 height 14
select select "48"
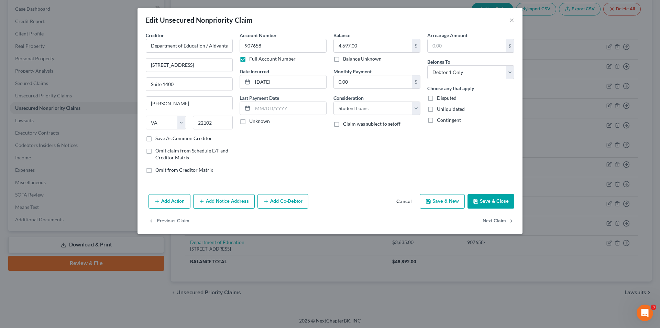
click at [257, 154] on div "Account Number 907658- Full Account Number Date Incurred 03/03/2022 Last Paymen…" at bounding box center [283, 105] width 94 height 147
click at [486, 202] on button "Save & Close" at bounding box center [491, 201] width 47 height 14
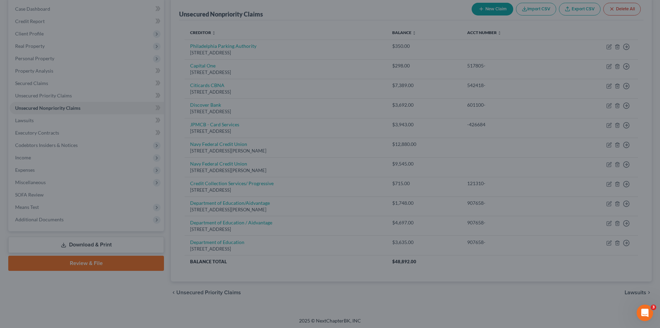
type input "0"
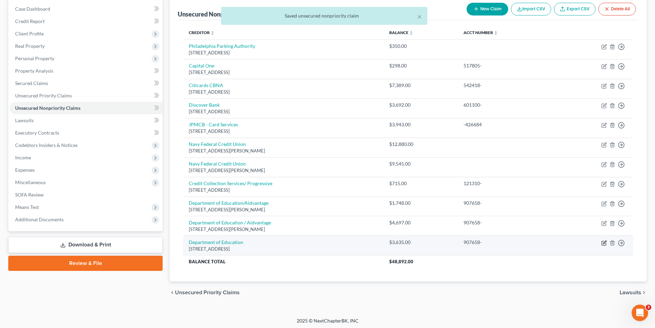
click at [605, 242] on icon "button" at bounding box center [604, 241] width 3 height 3
select select "45"
select select "17"
select select "0"
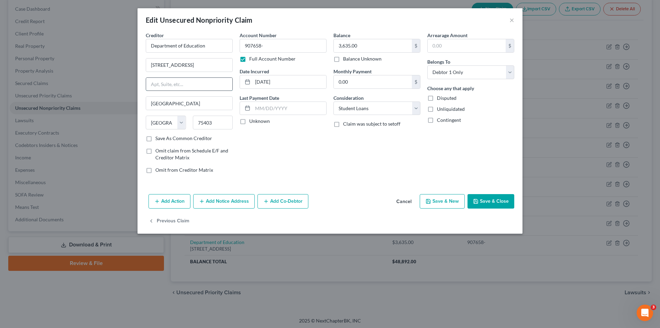
click at [172, 87] on input "text" at bounding box center [189, 84] width 86 height 13
type input "Suite 1400"
drag, startPoint x: 217, startPoint y: 122, endPoint x: 189, endPoint y: 127, distance: 28.2
click at [189, 127] on div "75403" at bounding box center [212, 123] width 47 height 14
type input "22102"
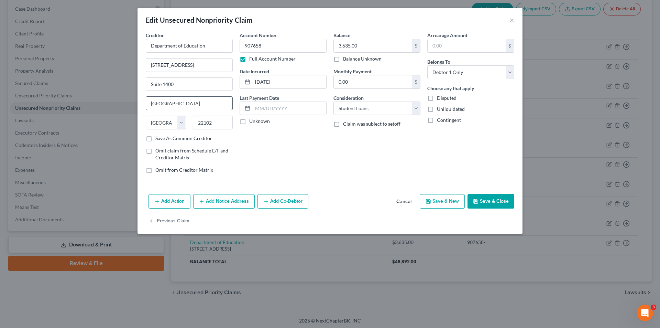
type input "McLean"
select select "48"
click at [188, 104] on input "McLean" at bounding box center [189, 103] width 86 height 13
click at [476, 199] on icon "button" at bounding box center [476, 201] width 6 height 6
type input "0"
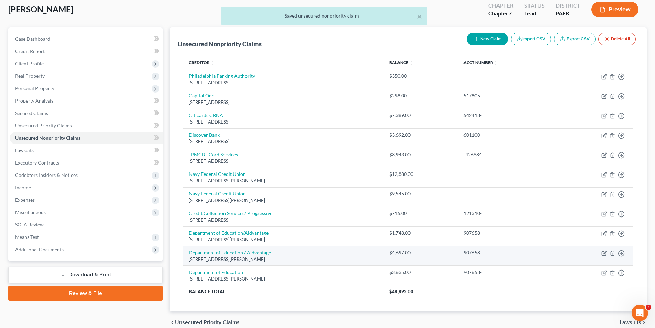
scroll to position [0, 0]
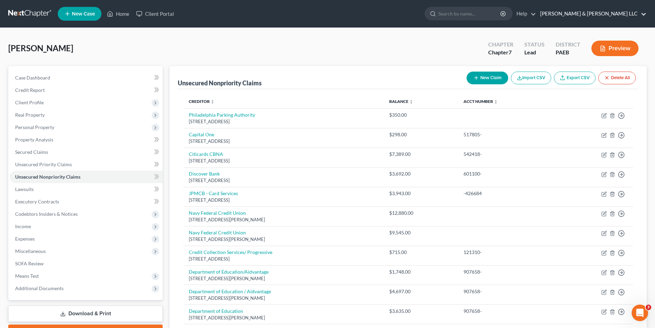
click at [582, 14] on link "Wetzel Gagliardi Fetter & Lavin LLC" at bounding box center [592, 14] width 110 height 12
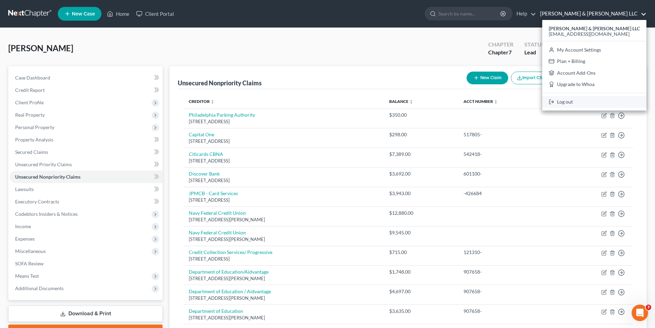
click at [579, 101] on link "Log out" at bounding box center [594, 102] width 104 height 12
